Goal: Task Accomplishment & Management: Use online tool/utility

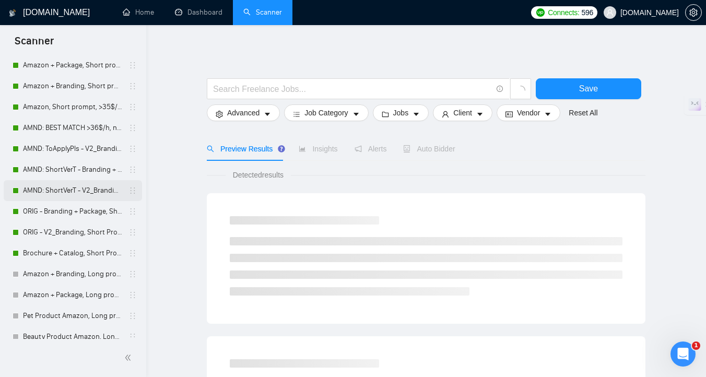
click at [65, 191] on link "AMND: ShortVerT - V2_Branding, Short Prompt, >36$/h, no agency" at bounding box center [72, 190] width 99 height 21
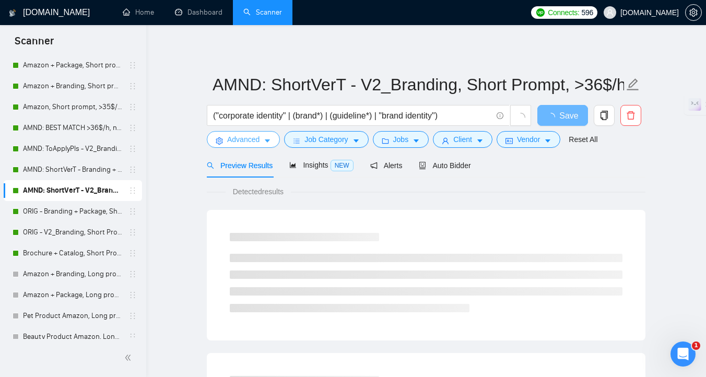
click at [256, 146] on button "Advanced" at bounding box center [243, 139] width 73 height 17
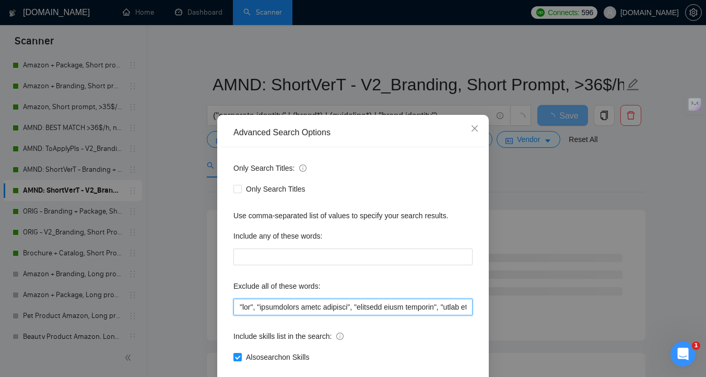
click at [238, 307] on input "text" at bounding box center [352, 307] width 239 height 17
paste input "salary"
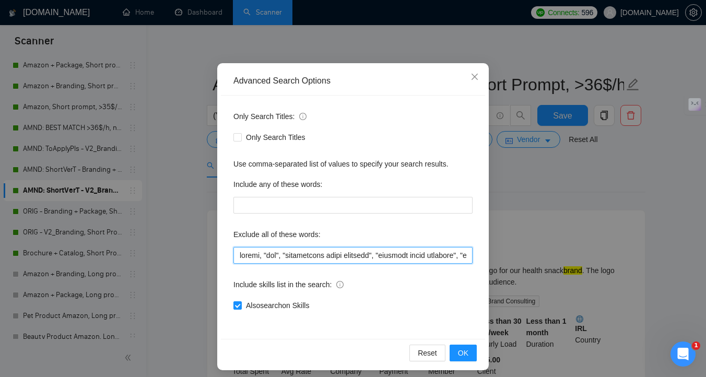
scroll to position [57, 0]
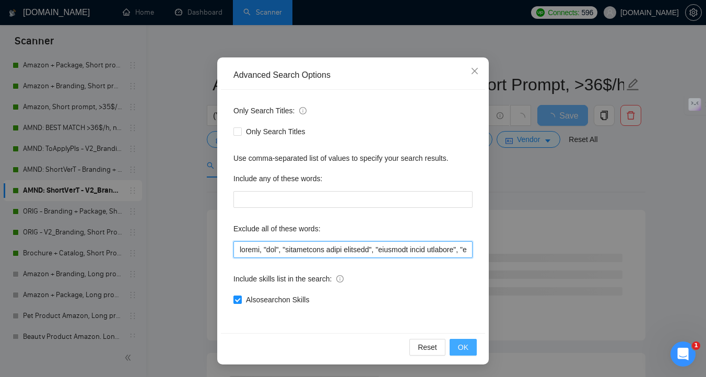
type input "salary, "ads", "maintaining brand identity", "maintain brand identity", "based …"
click at [469, 343] on button "OK" at bounding box center [463, 347] width 27 height 17
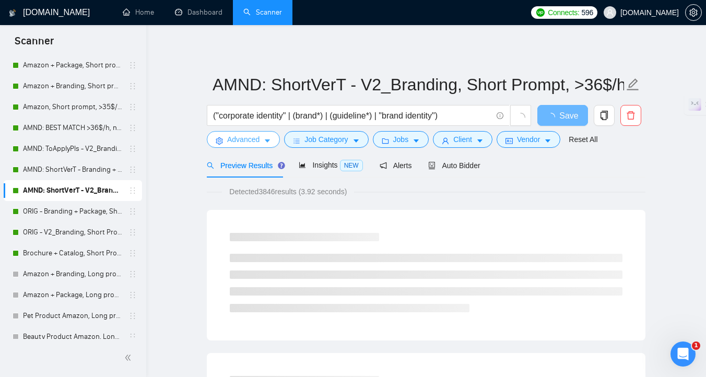
scroll to position [0, 0]
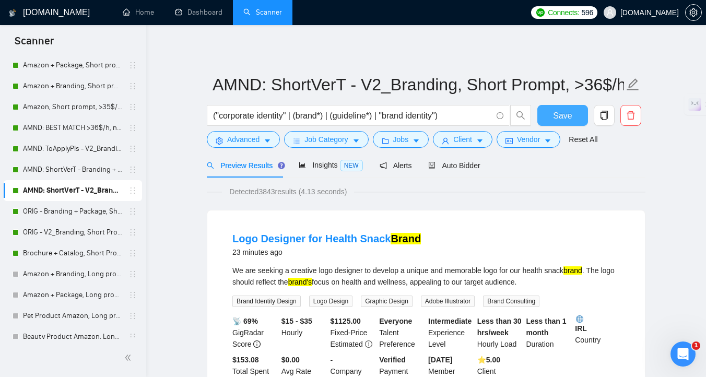
click at [558, 115] on span "Save" at bounding box center [562, 115] width 19 height 13
